Goal: Book appointment/travel/reservation

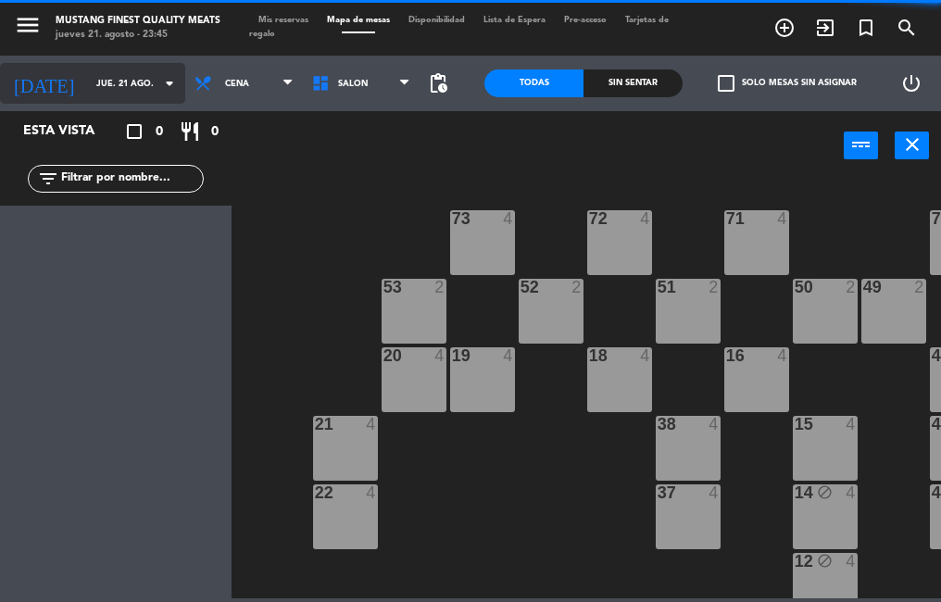
click at [87, 83] on input "jue. 21 ago." at bounding box center [147, 83] width 120 height 29
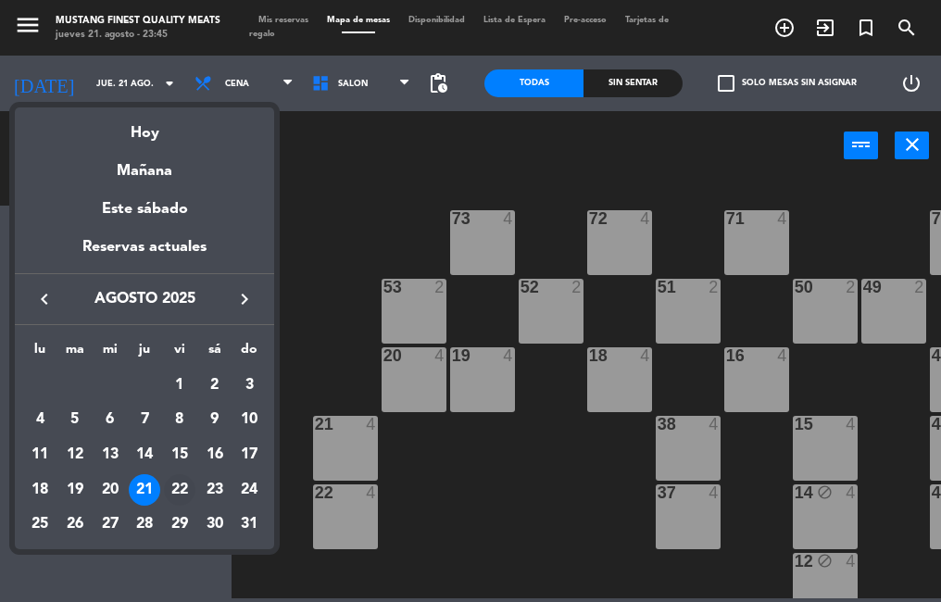
click at [188, 486] on div "22" at bounding box center [179, 489] width 31 height 31
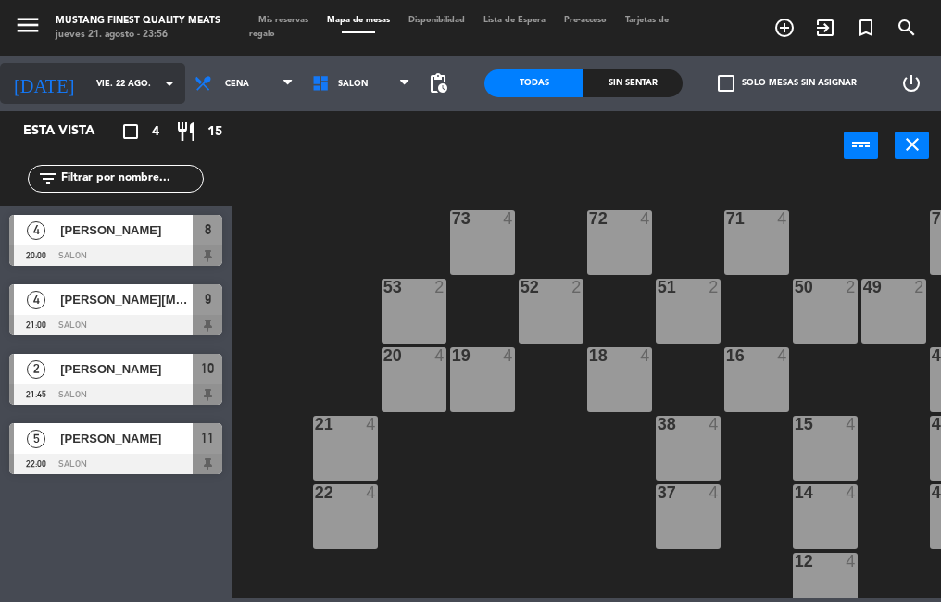
click at [87, 86] on input "vie. 22 ago." at bounding box center [147, 83] width 120 height 29
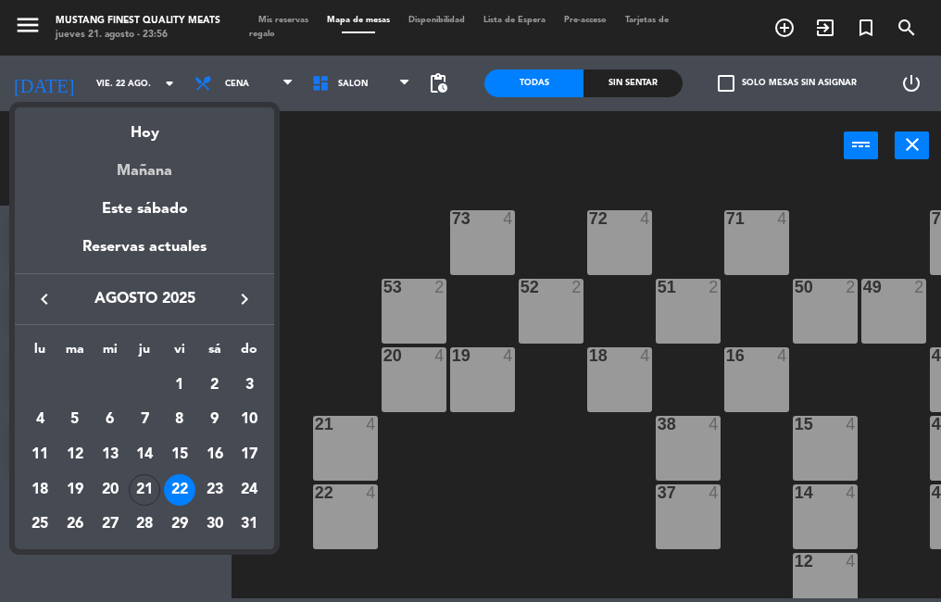
click at [183, 146] on div "Mañana" at bounding box center [144, 164] width 259 height 38
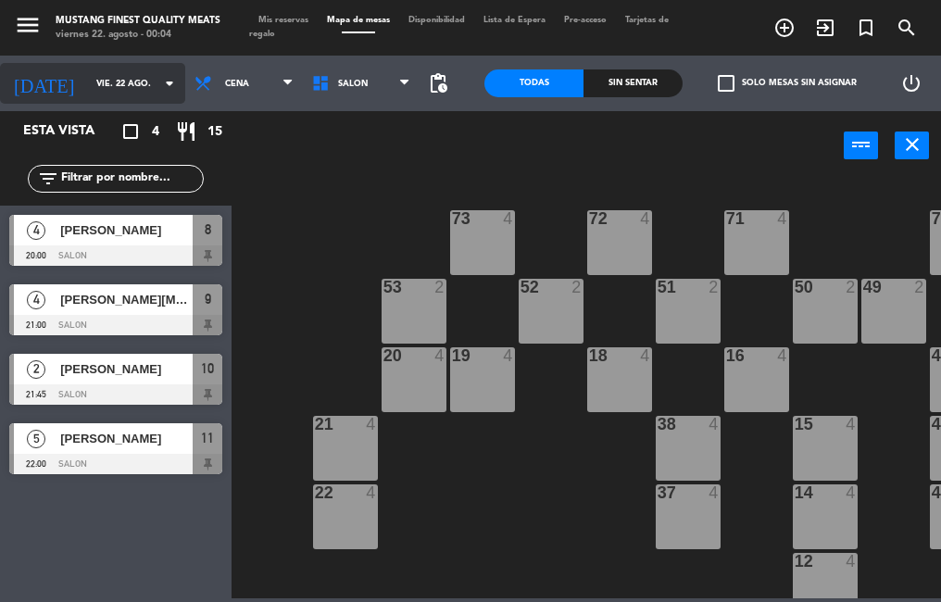
click at [87, 86] on input "vie. 22 ago." at bounding box center [147, 83] width 120 height 29
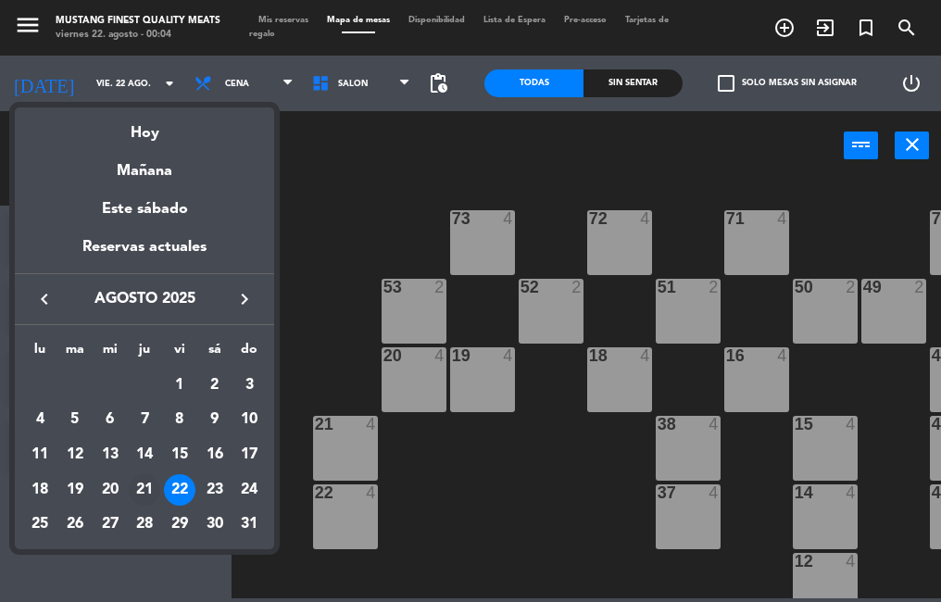
click at [146, 489] on div "21" at bounding box center [144, 489] width 31 height 31
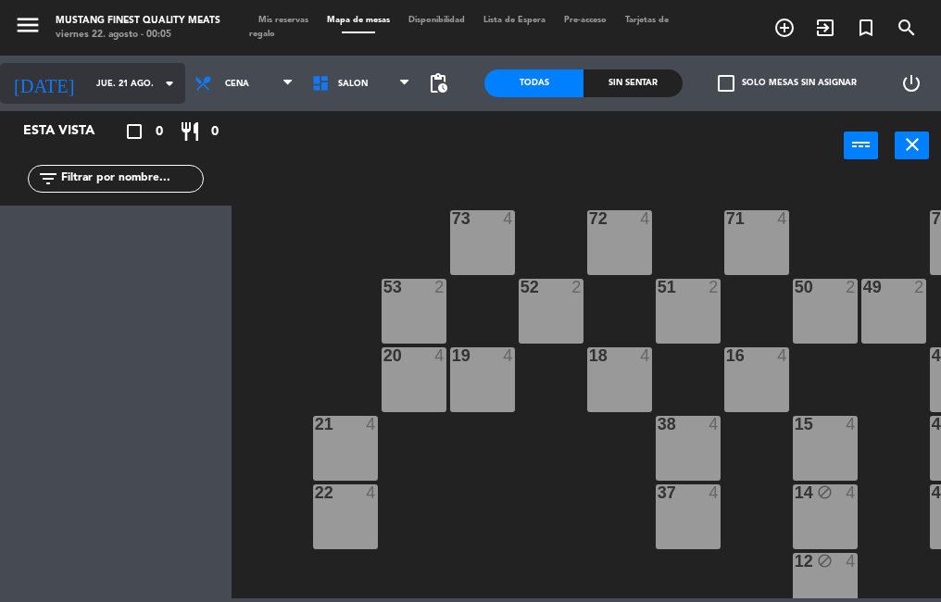
click at [87, 82] on input "jue. 21 ago." at bounding box center [147, 83] width 120 height 29
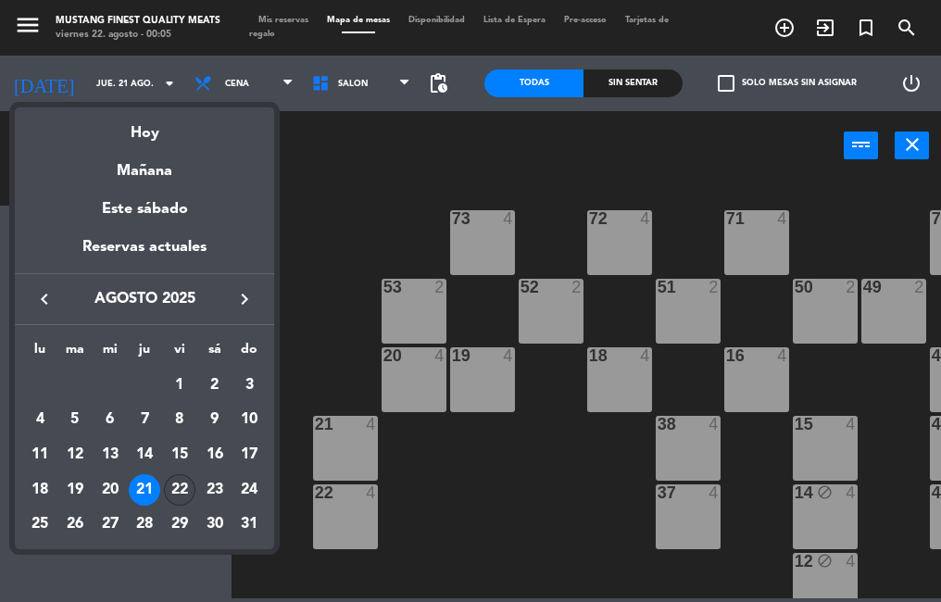
click at [180, 492] on div "22" at bounding box center [179, 489] width 31 height 31
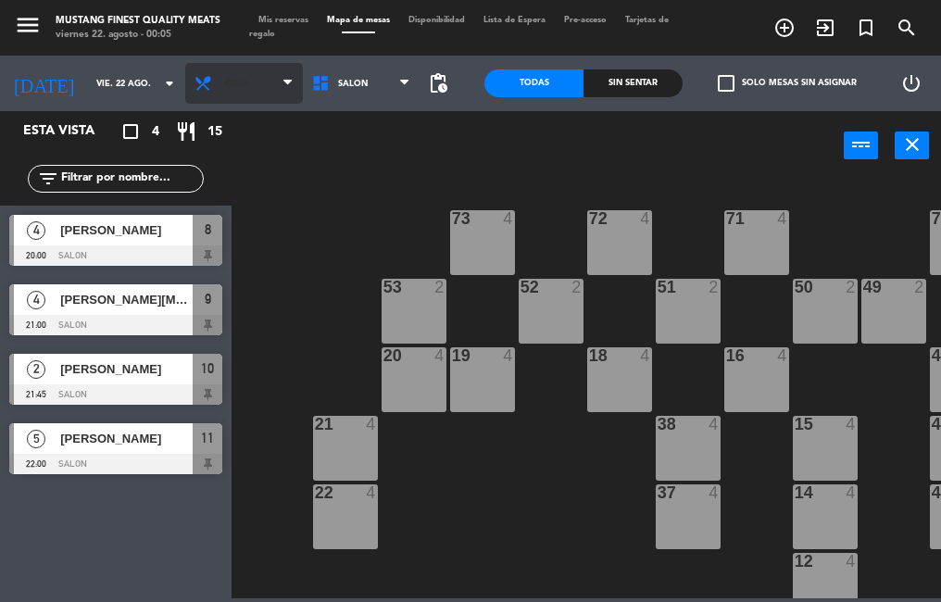
click at [228, 89] on span "Cena" at bounding box center [244, 83] width 118 height 41
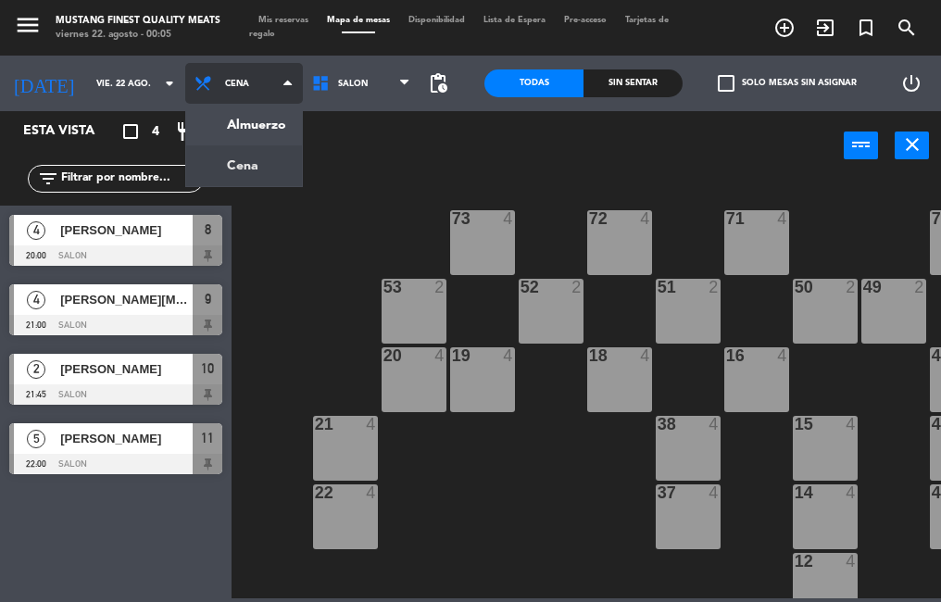
click at [209, 131] on ng-component "menu Mustang Finest Quality Meats [DATE] 22. agosto - 00:05 Mis reservas Mapa d…" at bounding box center [470, 299] width 941 height 598
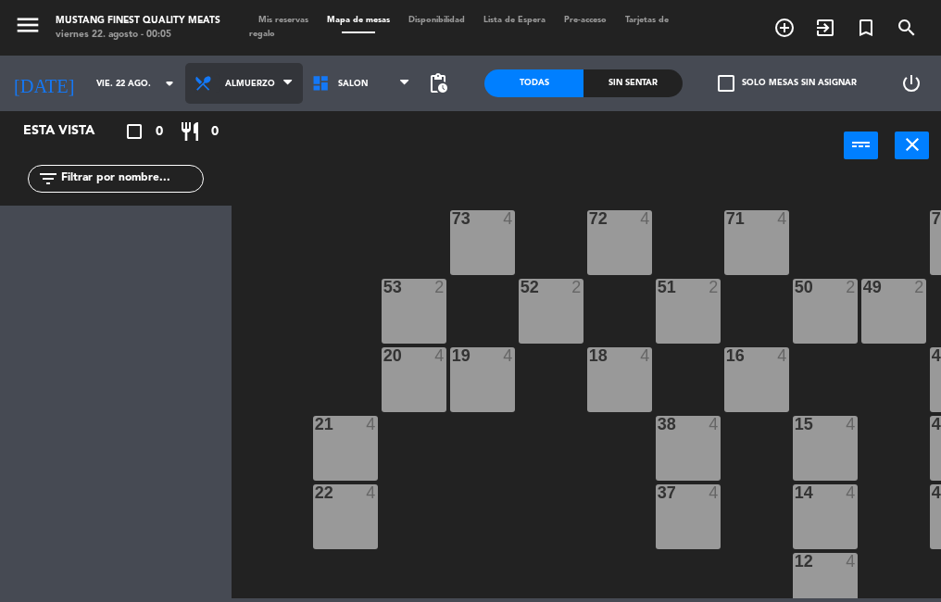
click at [195, 84] on icon at bounding box center [207, 83] width 27 height 19
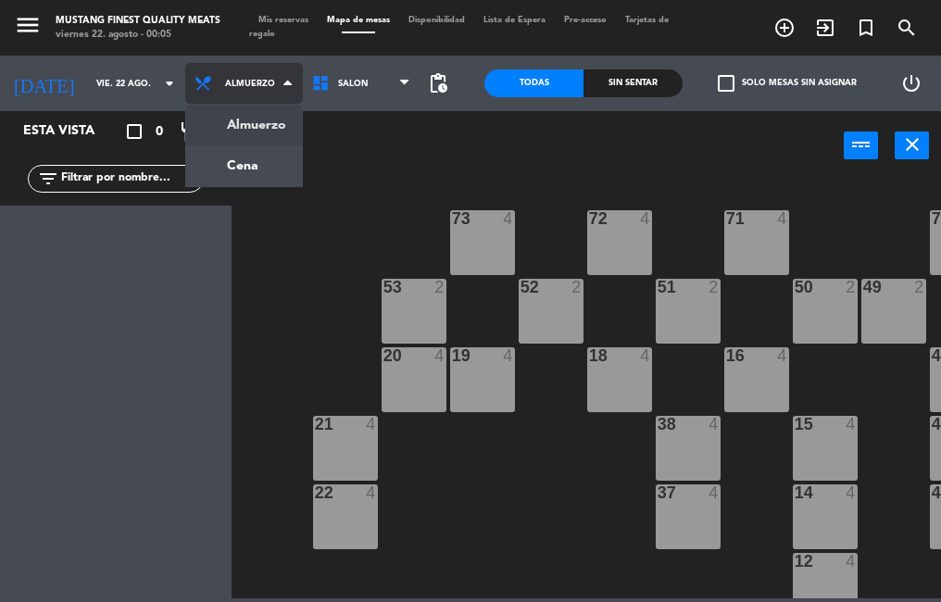
click at [204, 168] on ng-component "menu Mustang Finest Quality Meats [DATE] 22. agosto - 00:05 Mis reservas Mapa d…" at bounding box center [470, 299] width 941 height 598
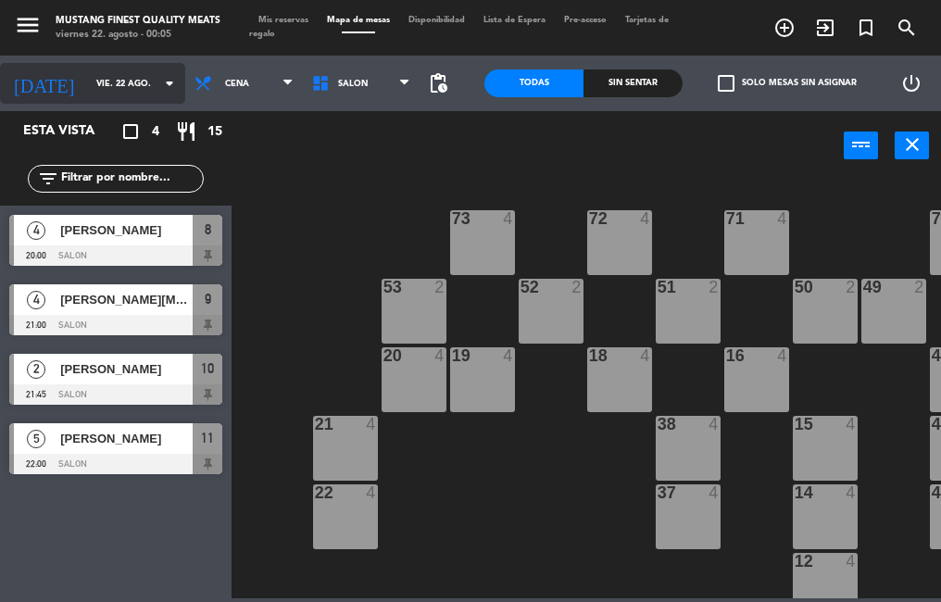
click at [87, 83] on input "vie. 22 ago." at bounding box center [147, 83] width 120 height 29
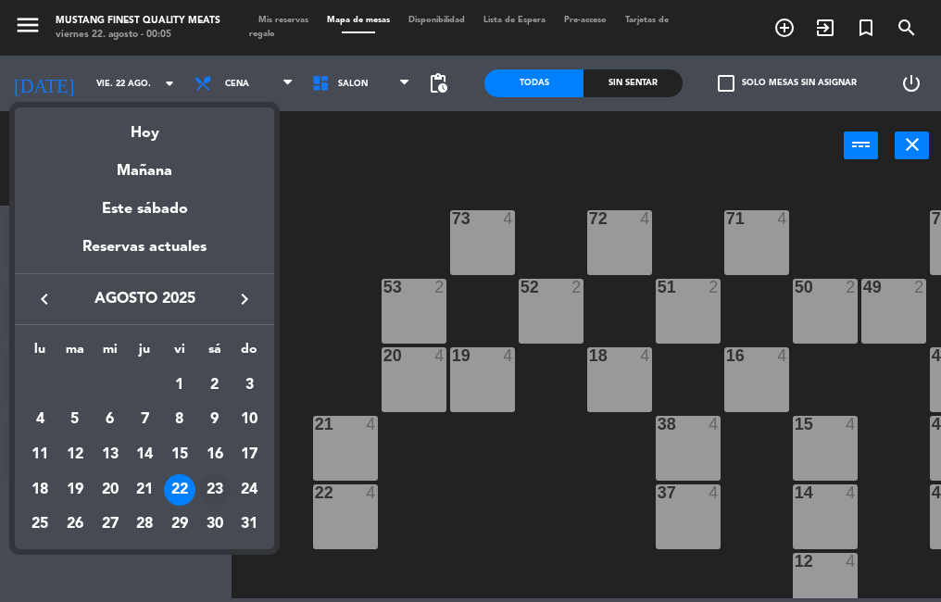
click at [203, 483] on div "23" at bounding box center [214, 489] width 31 height 31
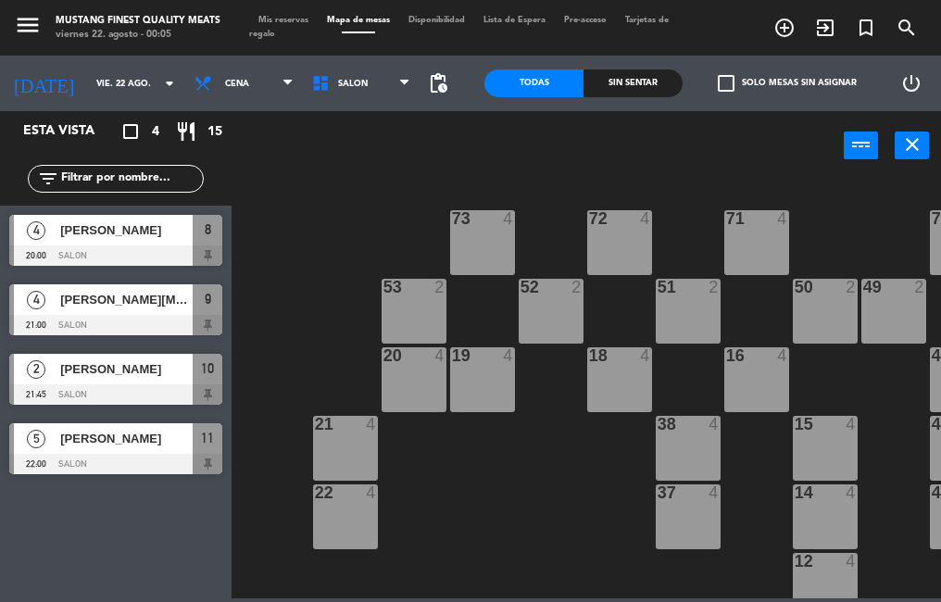
type input "sáb. 23 ago."
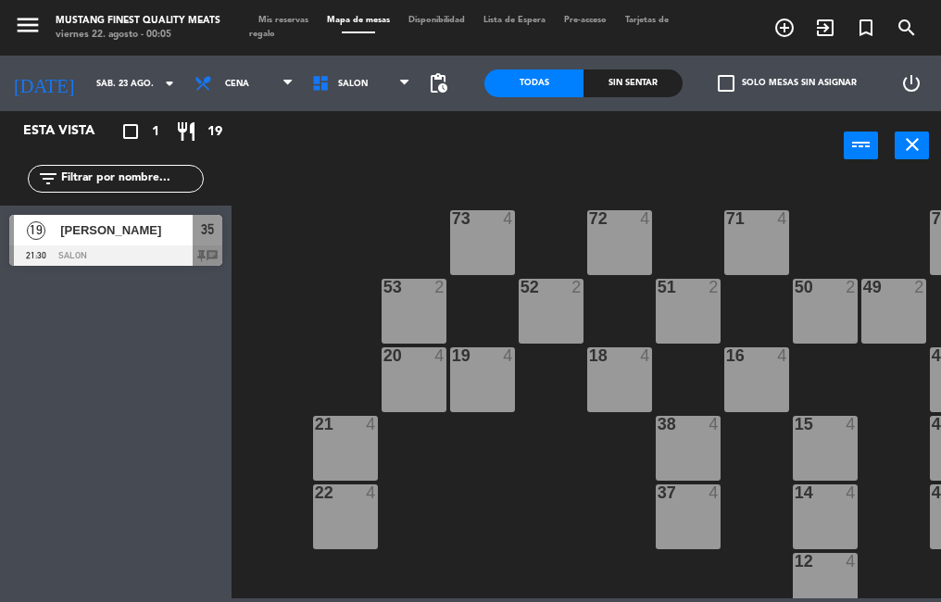
click at [87, 225] on span "[PERSON_NAME]" at bounding box center [126, 229] width 132 height 19
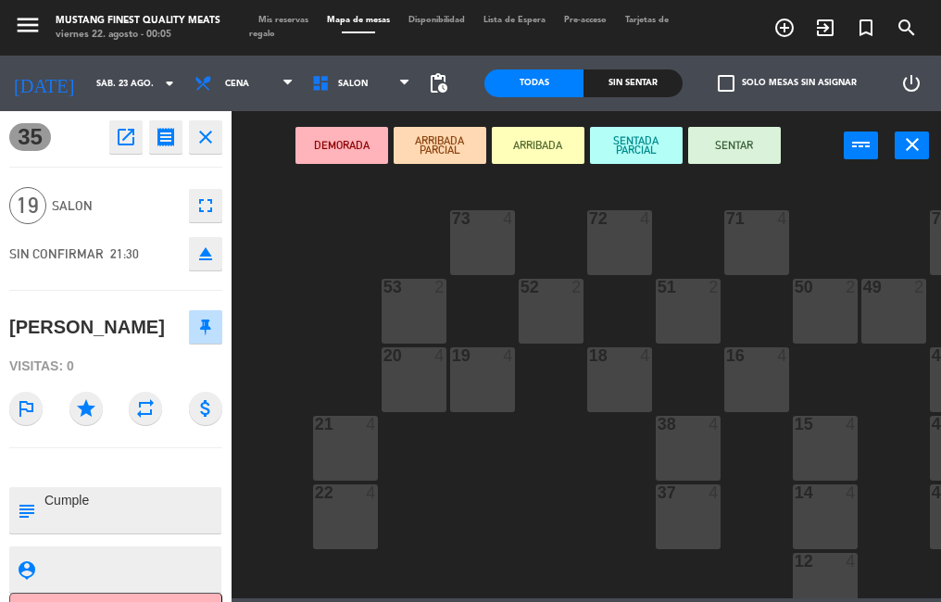
click at [471, 487] on div "73 4 72 4 71 4 69 8 70 4 80 8 50 2 53 2 52 2 51 2 49 2 68 6 81 8 18 4 16 4 19 4…" at bounding box center [591, 387] width 700 height 421
